Goal: Task Accomplishment & Management: Use online tool/utility

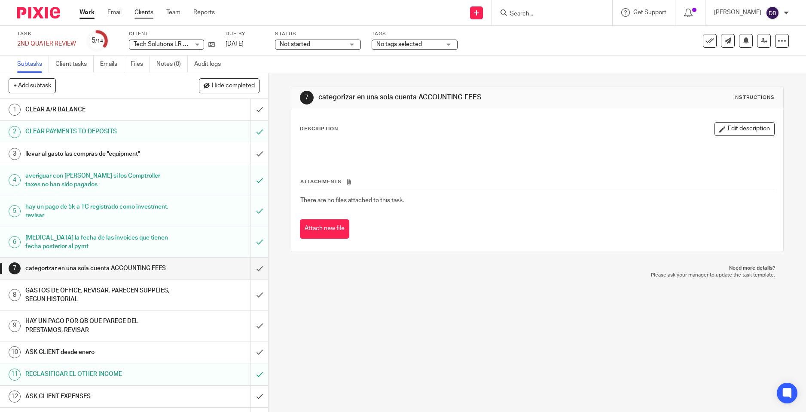
click at [138, 10] on link "Clients" at bounding box center [143, 12] width 19 height 9
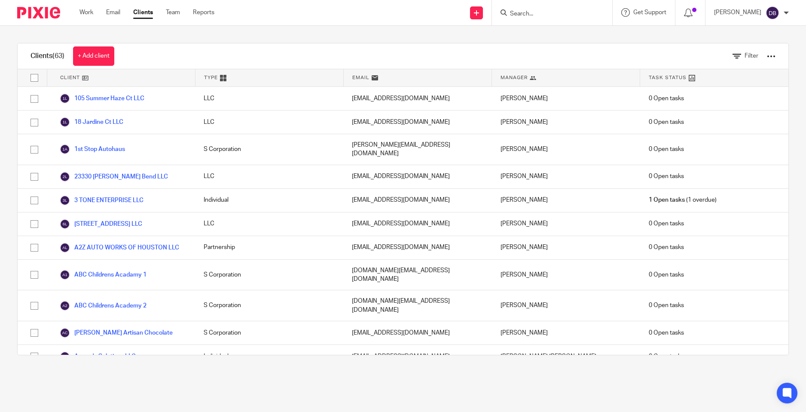
click at [525, 15] on input "Search" at bounding box center [547, 14] width 77 height 8
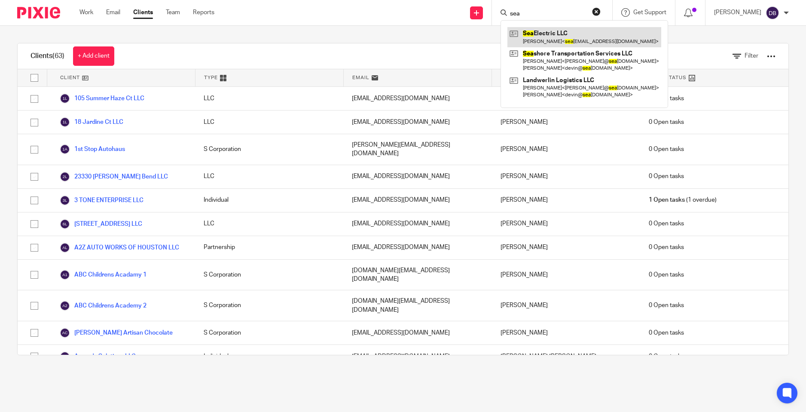
type input "sea"
click at [551, 35] on link at bounding box center [584, 37] width 154 height 20
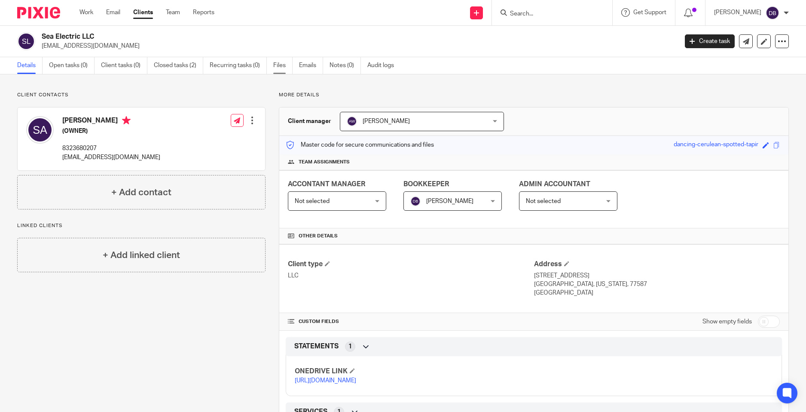
click at [289, 65] on link "Files" at bounding box center [282, 65] width 19 height 17
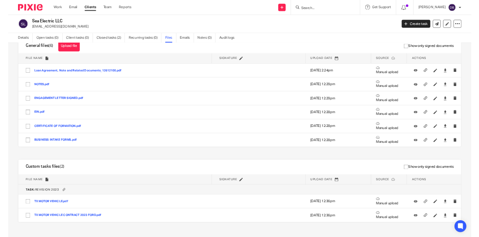
scroll to position [38, 0]
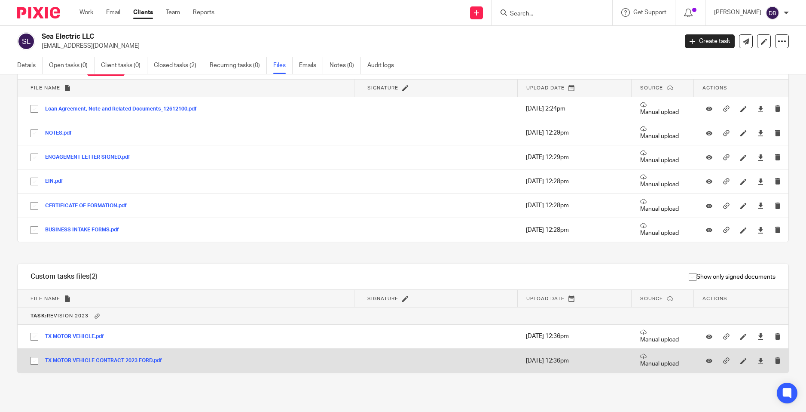
click at [114, 361] on button "TX MOTOR VEHICLE CONTRACT 2023 FORD.pdf" at bounding box center [106, 360] width 123 height 6
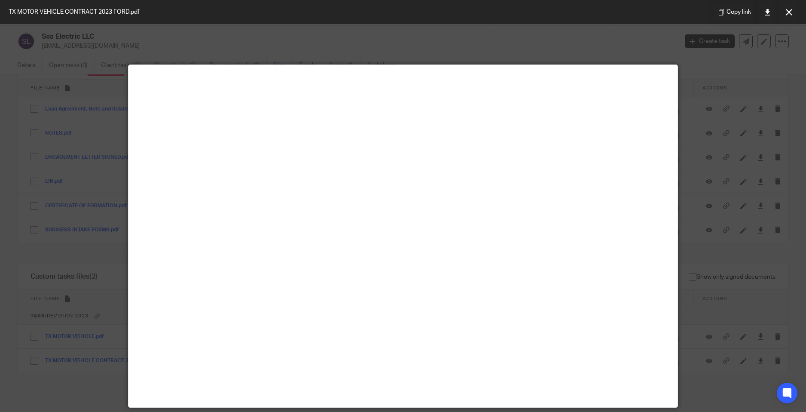
drag, startPoint x: 786, startPoint y: 19, endPoint x: 778, endPoint y: 24, distance: 9.4
click at [786, 19] on button at bounding box center [788, 11] width 17 height 17
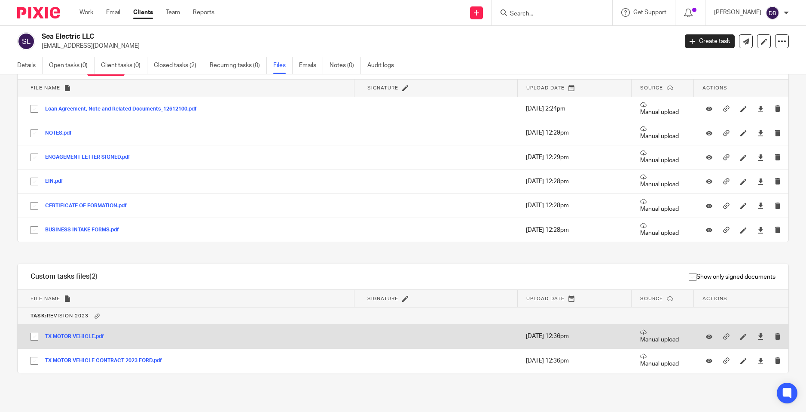
click at [78, 338] on button "TX MOTOR VEHICLE.pdf" at bounding box center [77, 336] width 65 height 6
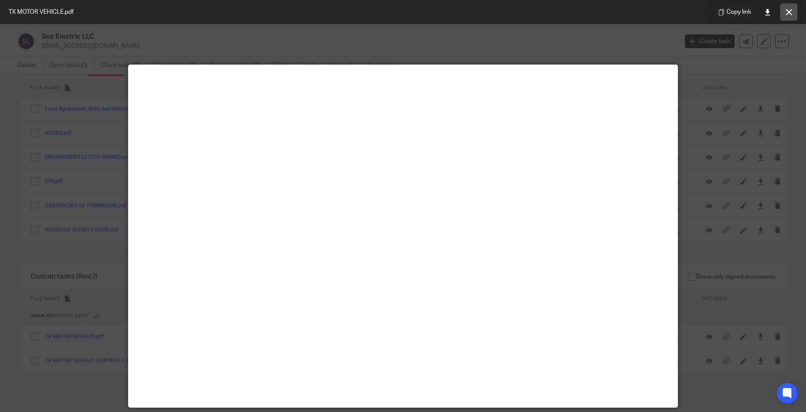
click at [786, 14] on icon at bounding box center [789, 12] width 6 height 6
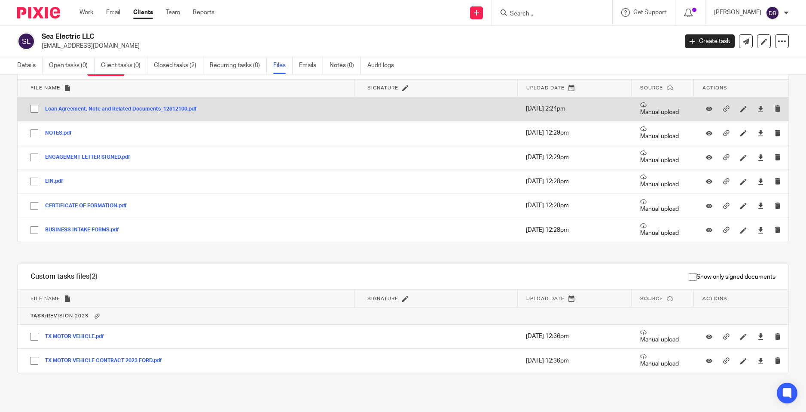
click at [118, 105] on div "Loan Agreement, Note and Related Documents_12612100.pdf" at bounding box center [124, 108] width 158 height 9
click at [122, 110] on button "Loan Agreement, Note and Related Documents_12612100.pdf" at bounding box center [124, 109] width 158 height 6
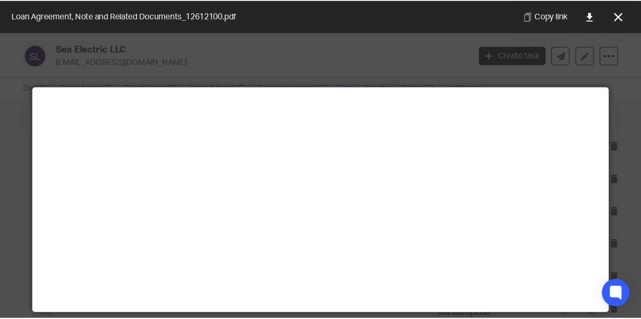
scroll to position [38, 0]
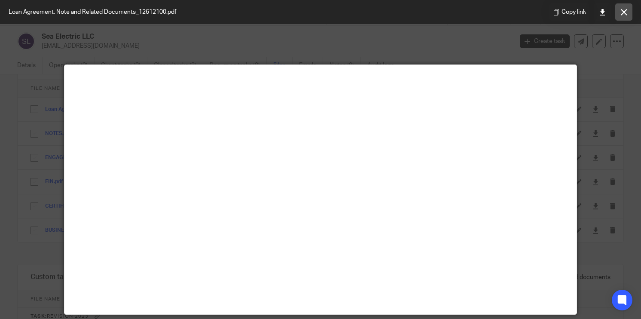
click at [624, 13] on icon at bounding box center [624, 12] width 6 height 6
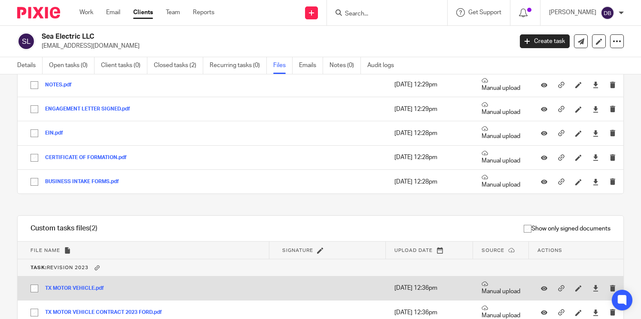
scroll to position [129, 0]
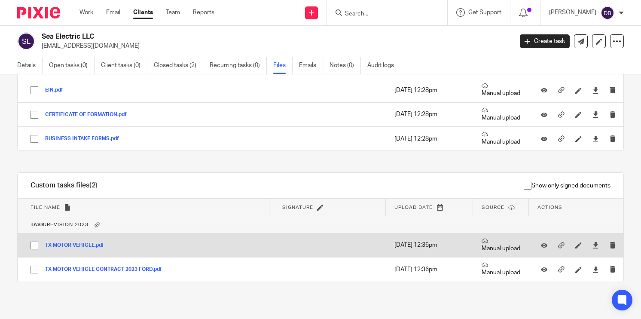
click at [77, 245] on button "TX MOTOR VEHICLE.pdf" at bounding box center [77, 245] width 65 height 6
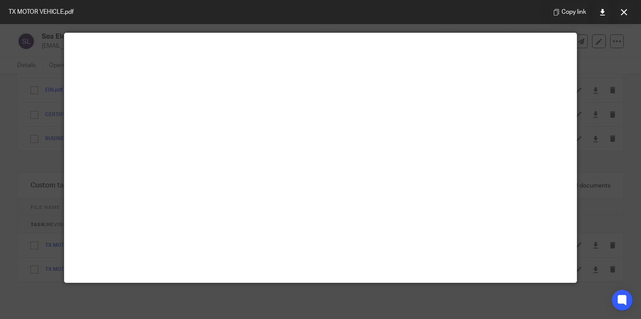
scroll to position [17, 0]
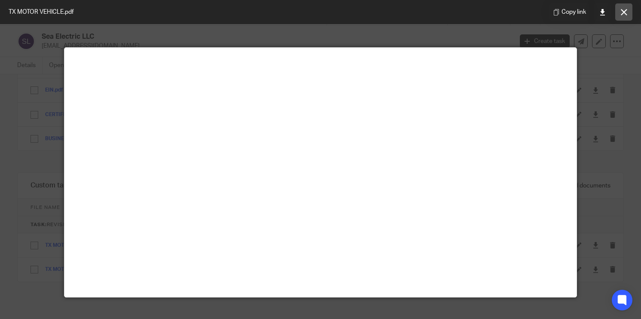
click at [621, 15] on icon at bounding box center [624, 12] width 6 height 6
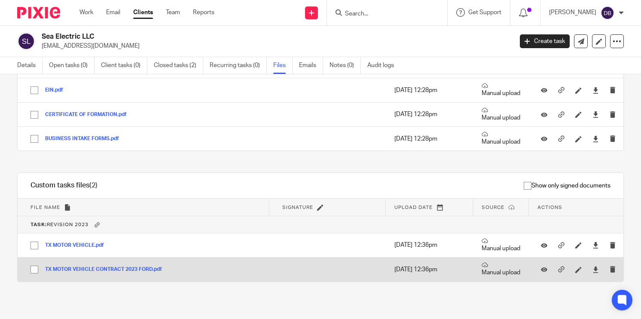
click at [121, 266] on button "TX MOTOR VEHICLE CONTRACT 2023 FORD.pdf" at bounding box center [106, 269] width 123 height 6
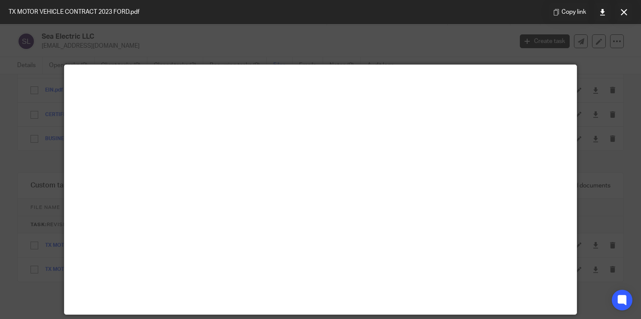
click at [628, 14] on button at bounding box center [623, 11] width 17 height 17
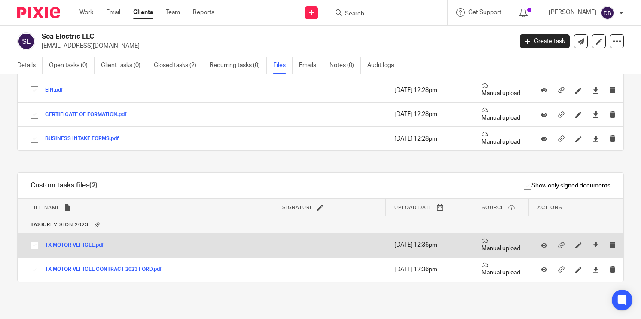
click at [86, 247] on button "TX MOTOR VEHICLE.pdf" at bounding box center [77, 245] width 65 height 6
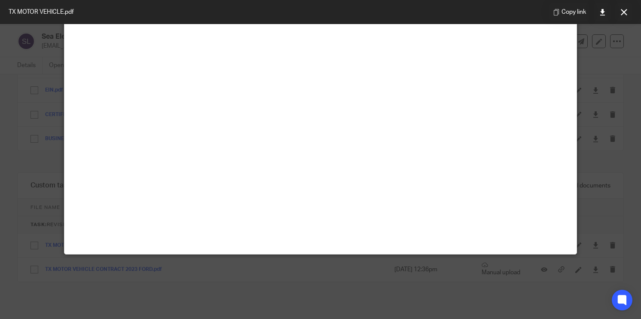
scroll to position [0, 0]
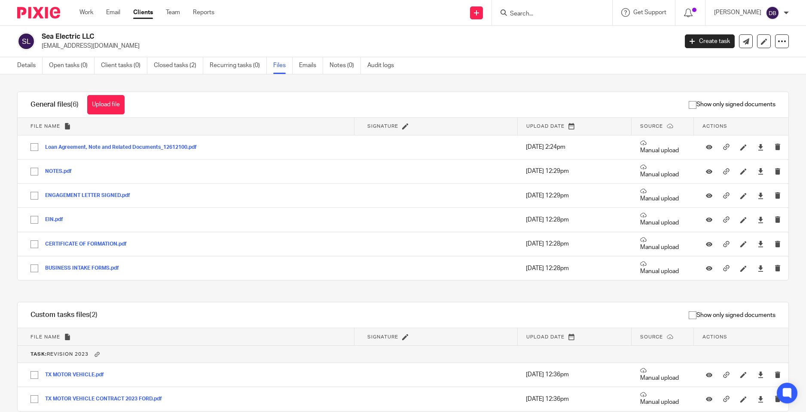
click at [547, 16] on input "Search" at bounding box center [547, 14] width 77 height 8
click at [142, 12] on link "Clients" at bounding box center [143, 12] width 20 height 9
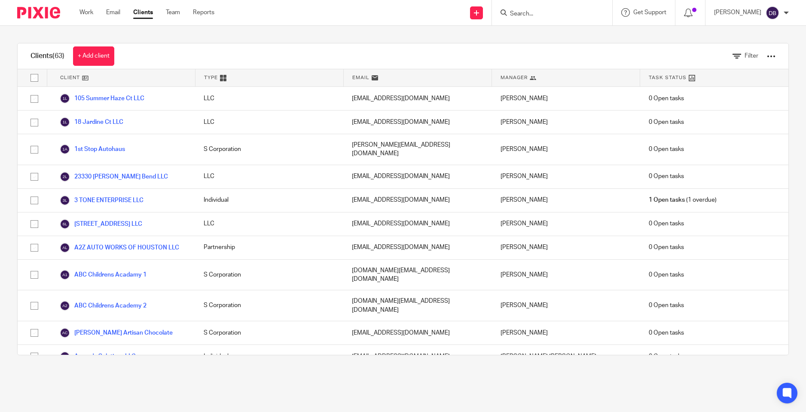
click at [245, 363] on div "Clients (63) + Add client Filter Client Type Email Manager Task Status 105 Summ…" at bounding box center [403, 199] width 806 height 346
click at [534, 15] on input "Search" at bounding box center [547, 14] width 77 height 8
type input "blue"
click at [569, 31] on link at bounding box center [585, 37] width 156 height 20
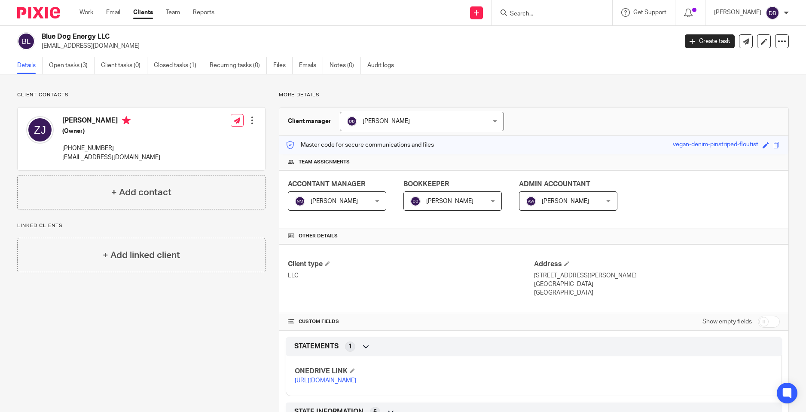
click at [273, 62] on ul "Details Open tasks (3) Client tasks (0) Closed tasks (1) Recurring tasks (0) Fi…" at bounding box center [212, 65] width 390 height 17
click at [280, 65] on link "Files" at bounding box center [282, 65] width 19 height 17
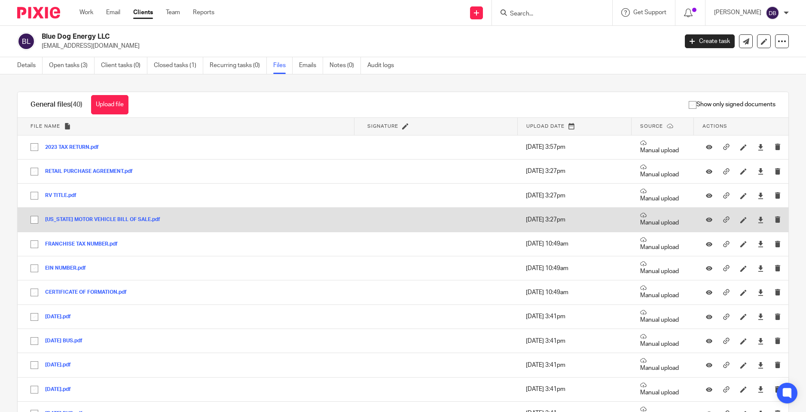
click at [130, 219] on button "[US_STATE] MOTOR VEHICLE BILL OF SALE.pdf" at bounding box center [106, 220] width 122 height 6
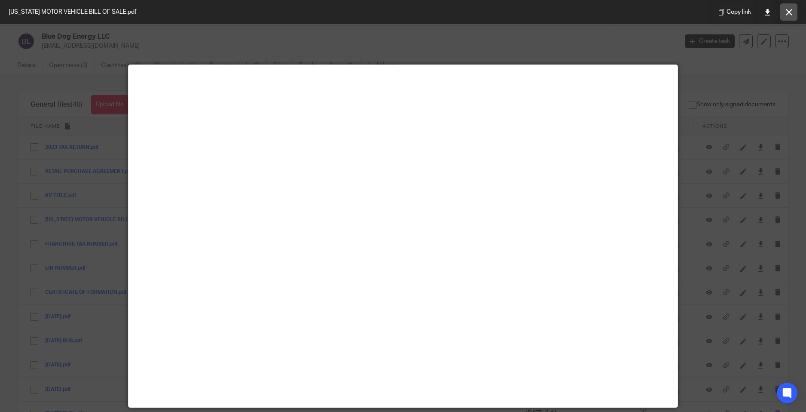
click at [783, 10] on button at bounding box center [788, 11] width 17 height 17
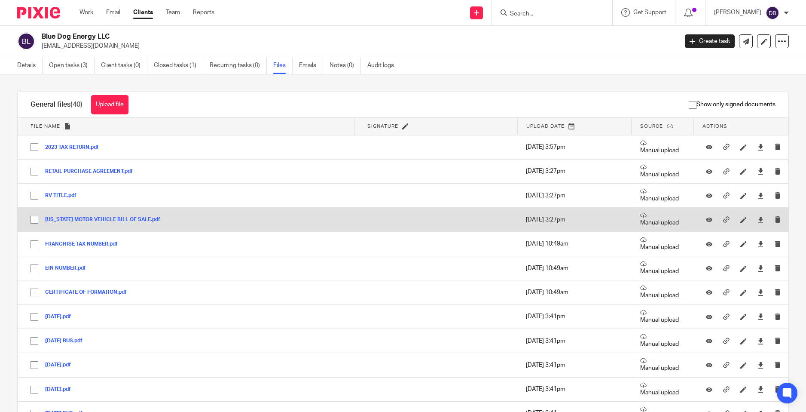
click at [90, 214] on td "[US_STATE] MOTOR VEHICLE BILL OF SALE.pdf [US_STATE] MOTOR VEHICLE BILL OF SALE…" at bounding box center [186, 220] width 336 height 24
click at [94, 218] on button "[US_STATE] MOTOR VEHICLE BILL OF SALE.pdf" at bounding box center [106, 220] width 122 height 6
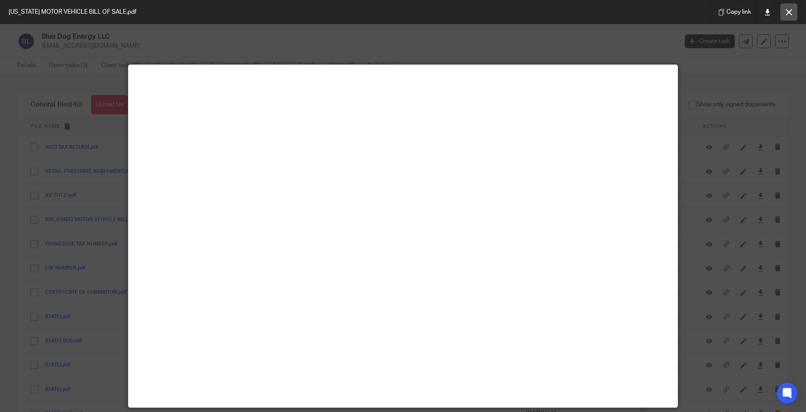
click at [786, 11] on icon at bounding box center [789, 12] width 6 height 6
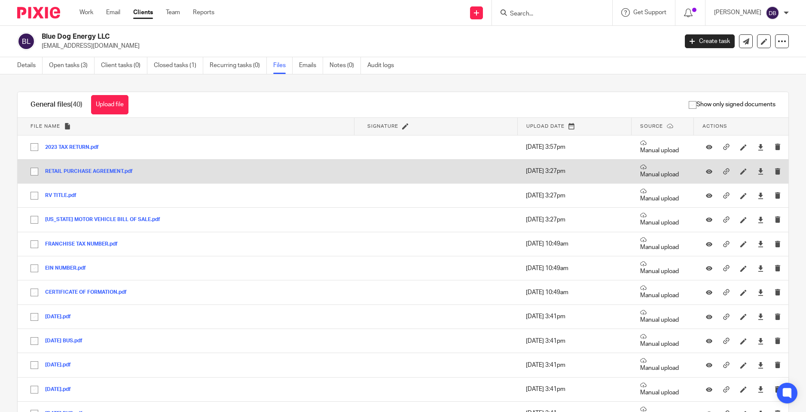
click at [95, 172] on button "RETAIL PURCHASE AGREEMENT.pdf" at bounding box center [92, 171] width 94 height 6
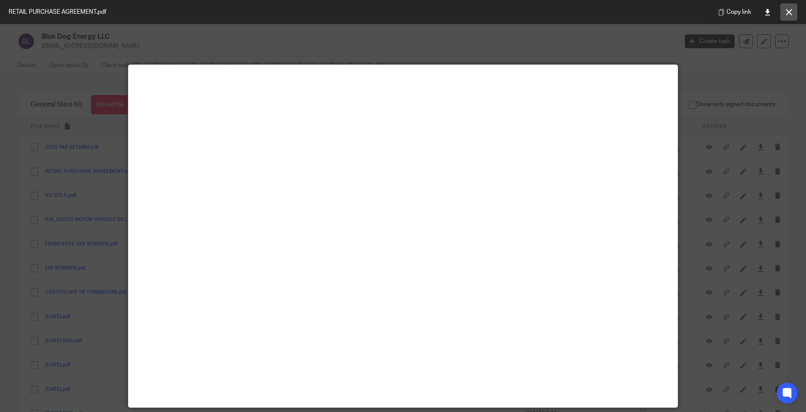
click at [788, 9] on icon at bounding box center [789, 12] width 6 height 6
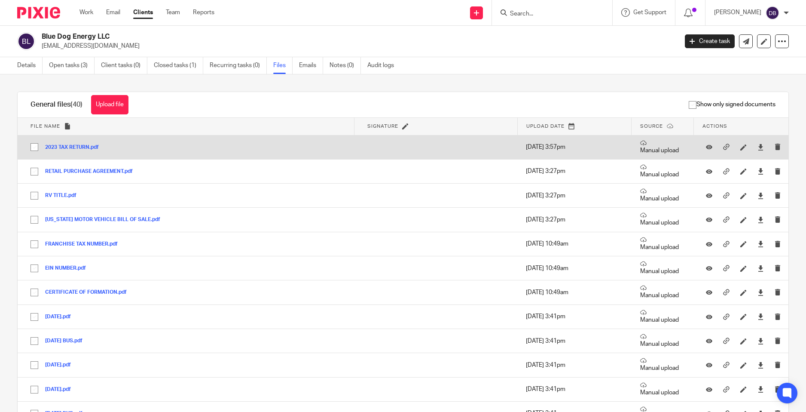
click at [83, 150] on button "2023 TAX RETURN.pdf" at bounding box center [75, 147] width 60 height 6
